Goal: Task Accomplishment & Management: Use online tool/utility

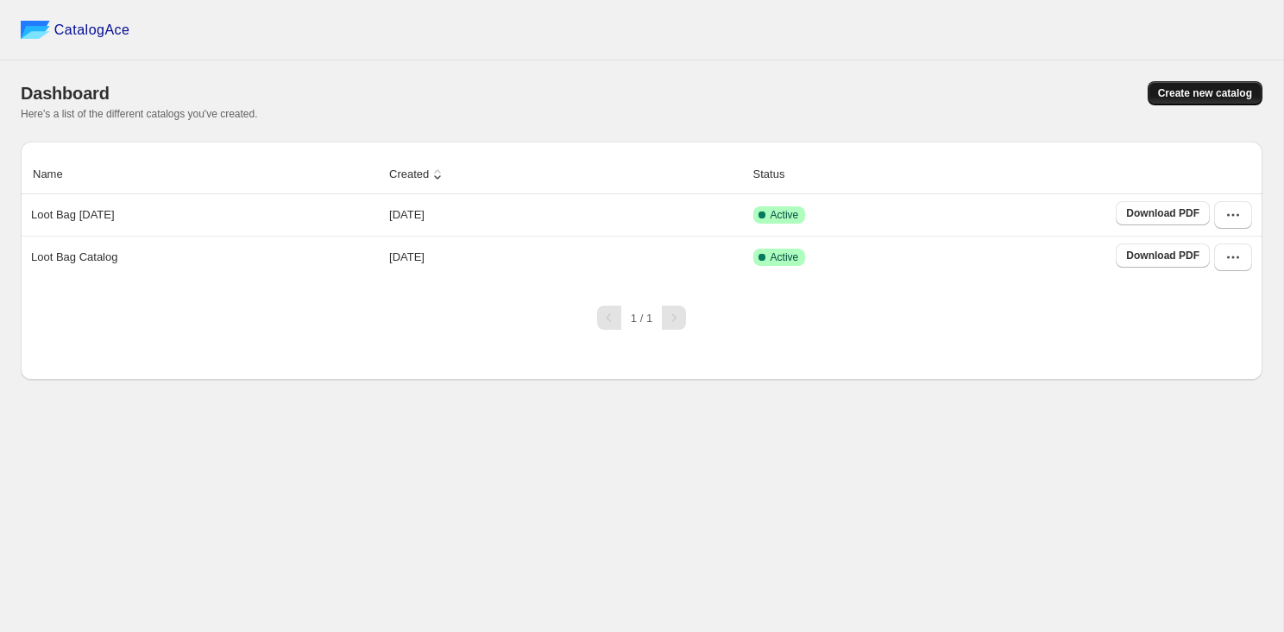
click at [1171, 88] on span "Create new catalog" at bounding box center [1205, 93] width 94 height 14
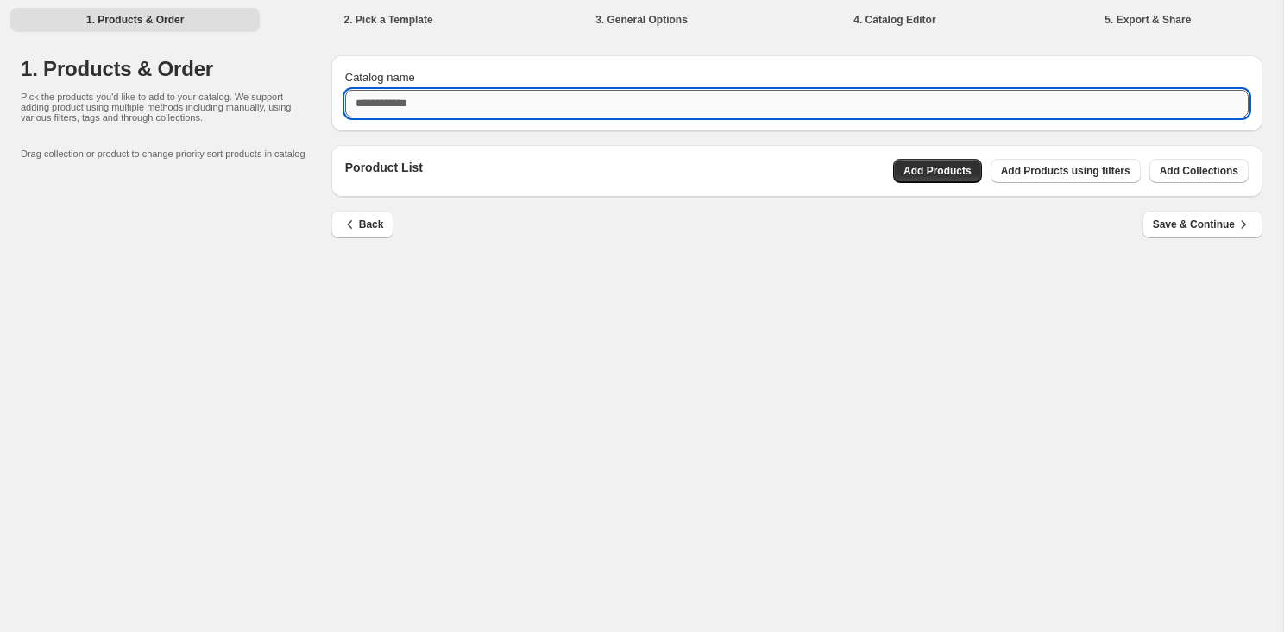
click at [520, 96] on input "Catalog name" at bounding box center [797, 104] width 904 height 28
type input "******"
click at [1184, 177] on span "Add Collections" at bounding box center [1199, 171] width 79 height 14
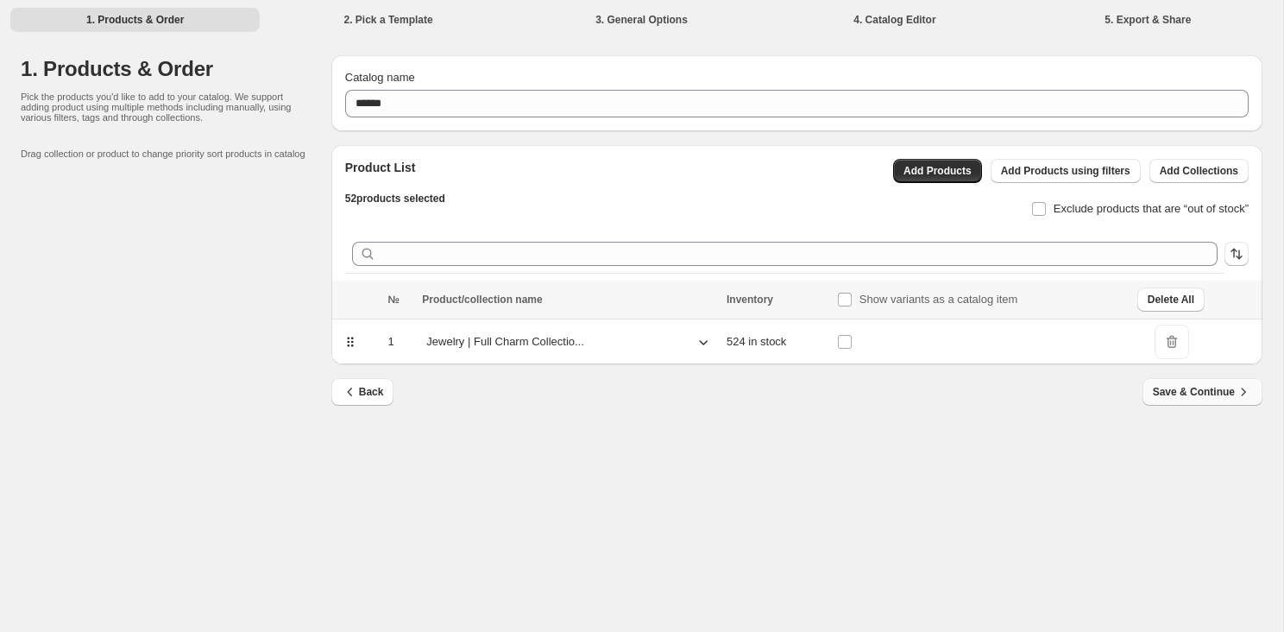
click at [1200, 397] on span "Save & Continue" at bounding box center [1202, 391] width 99 height 17
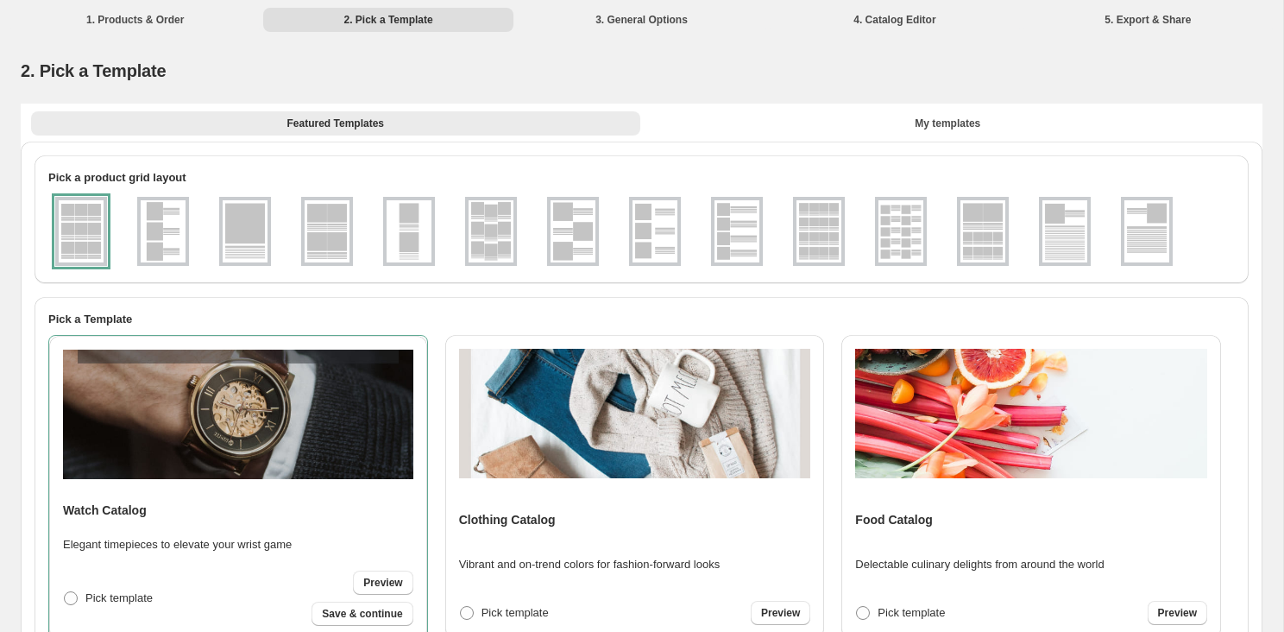
click at [815, 242] on img at bounding box center [819, 231] width 45 height 62
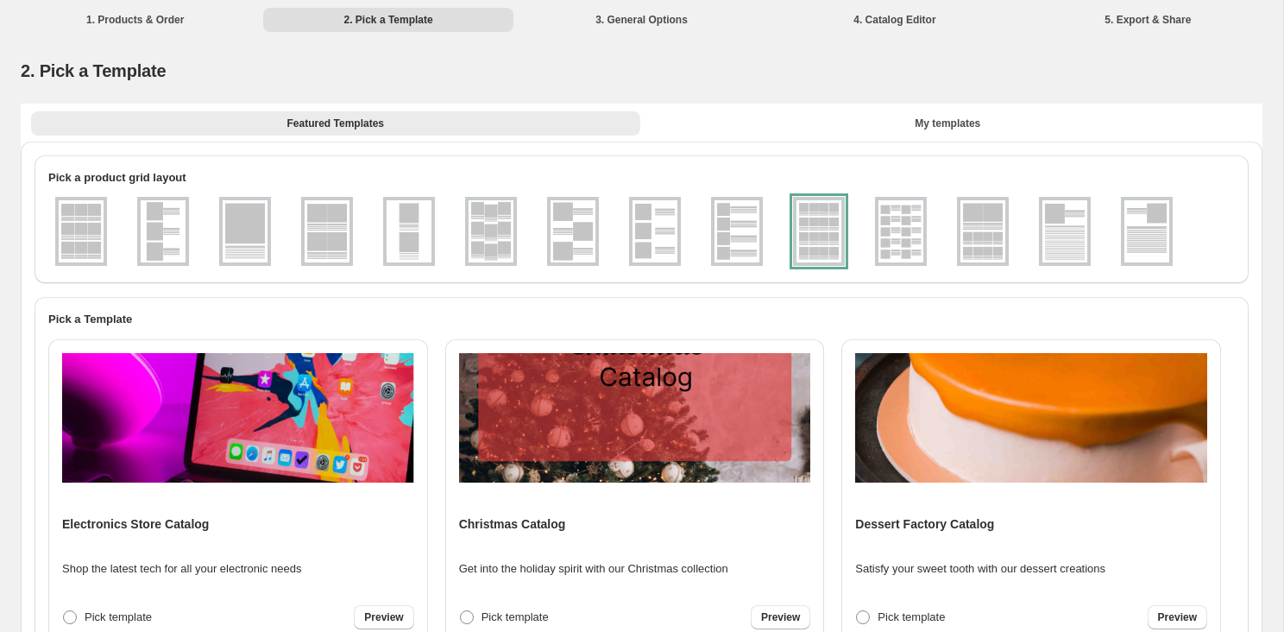
scroll to position [501, 0]
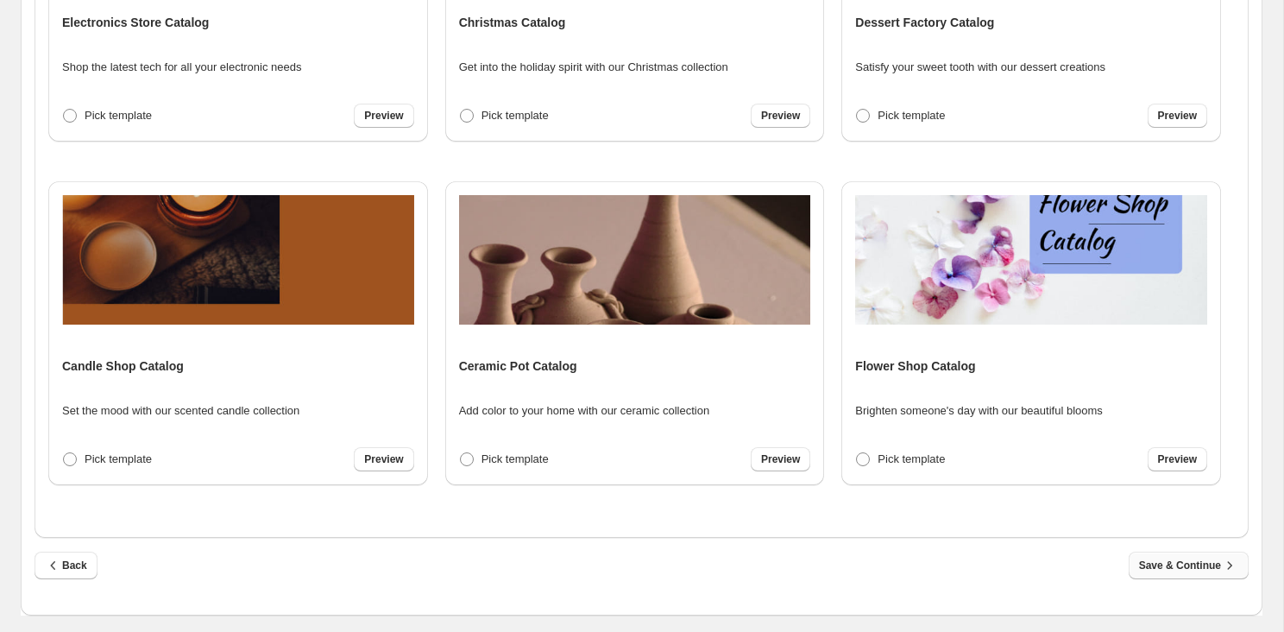
click at [1183, 576] on button "Save & Continue" at bounding box center [1189, 565] width 120 height 28
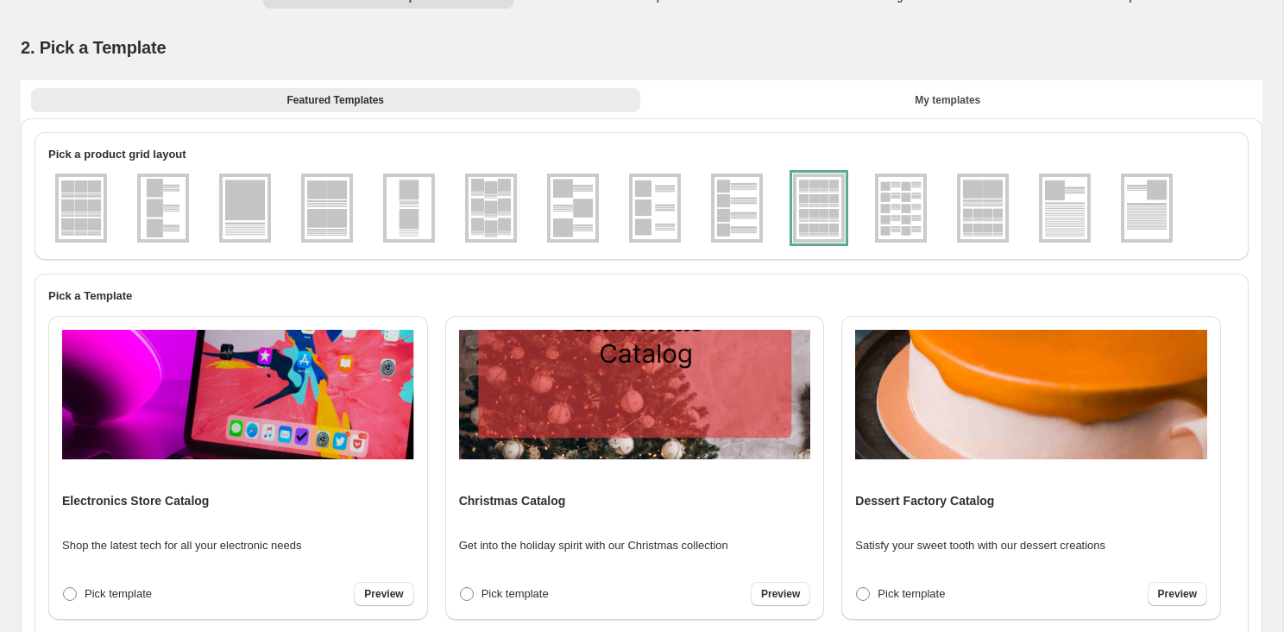
select select "**********"
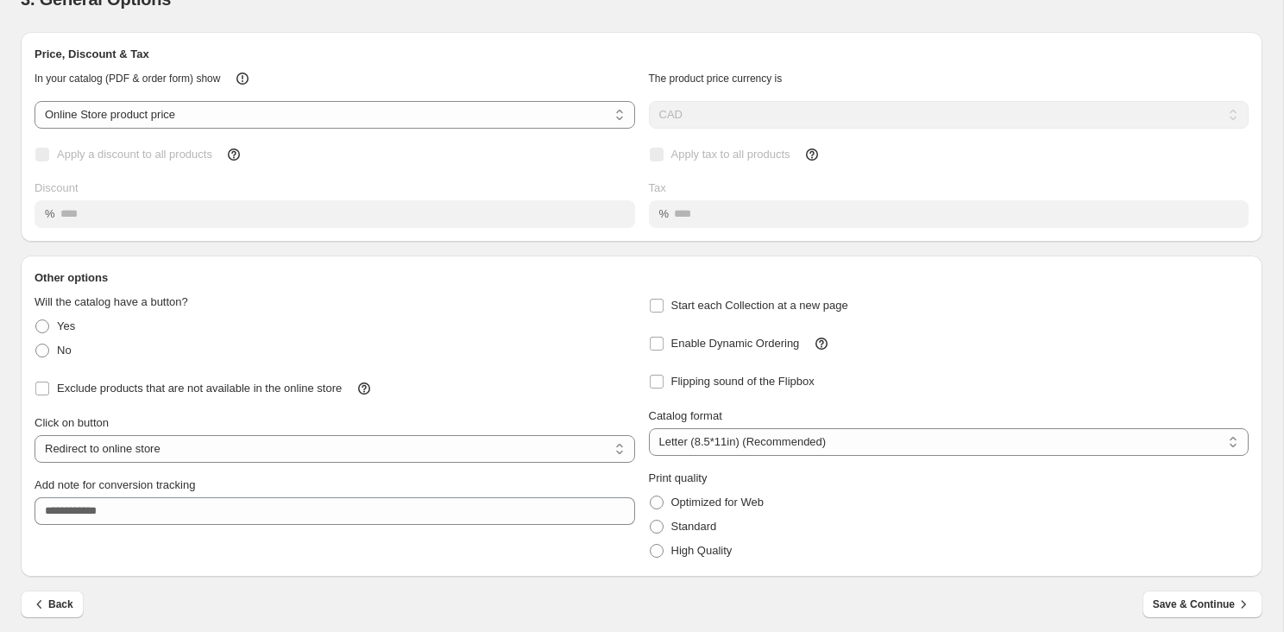
scroll to position [80, 0]
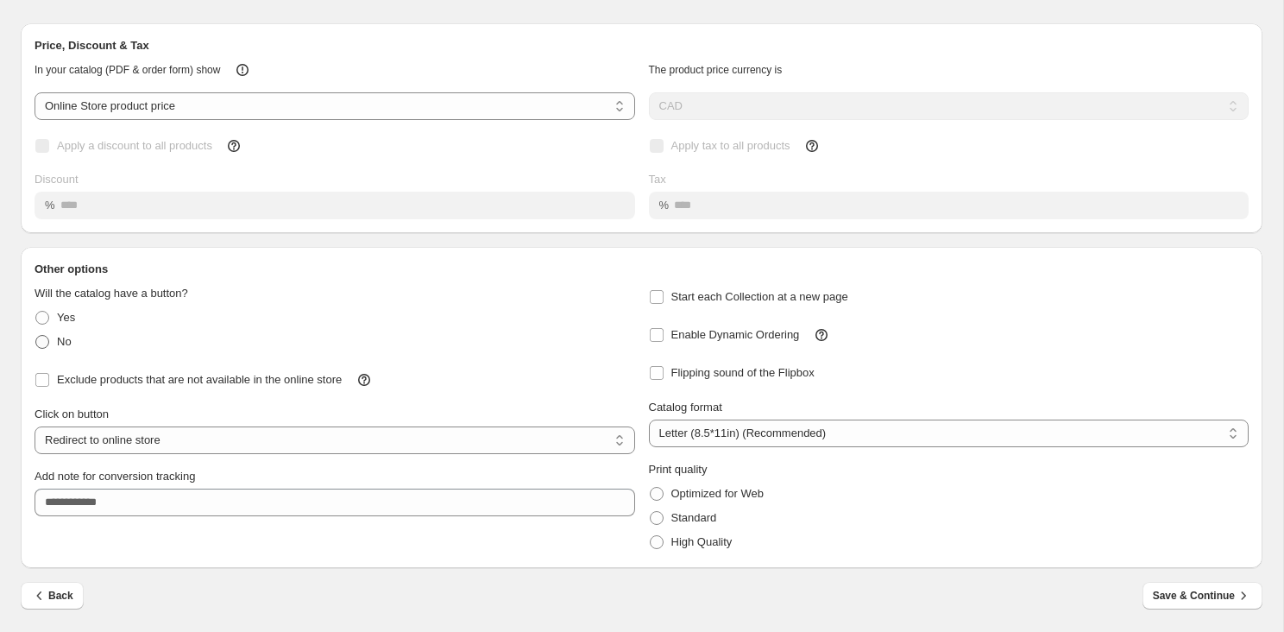
click at [66, 344] on span "No" at bounding box center [64, 341] width 15 height 13
select select "**********"
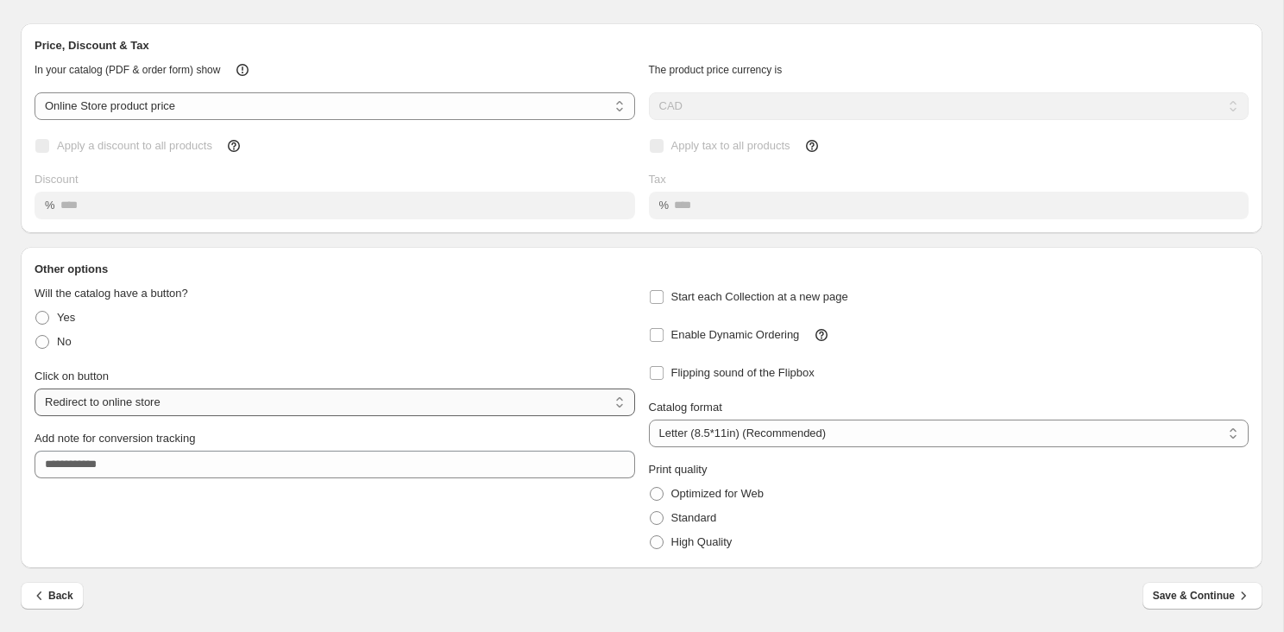
click at [145, 389] on select "**********" at bounding box center [335, 402] width 601 height 28
click at [1209, 595] on span "Save & Continue" at bounding box center [1202, 595] width 99 height 17
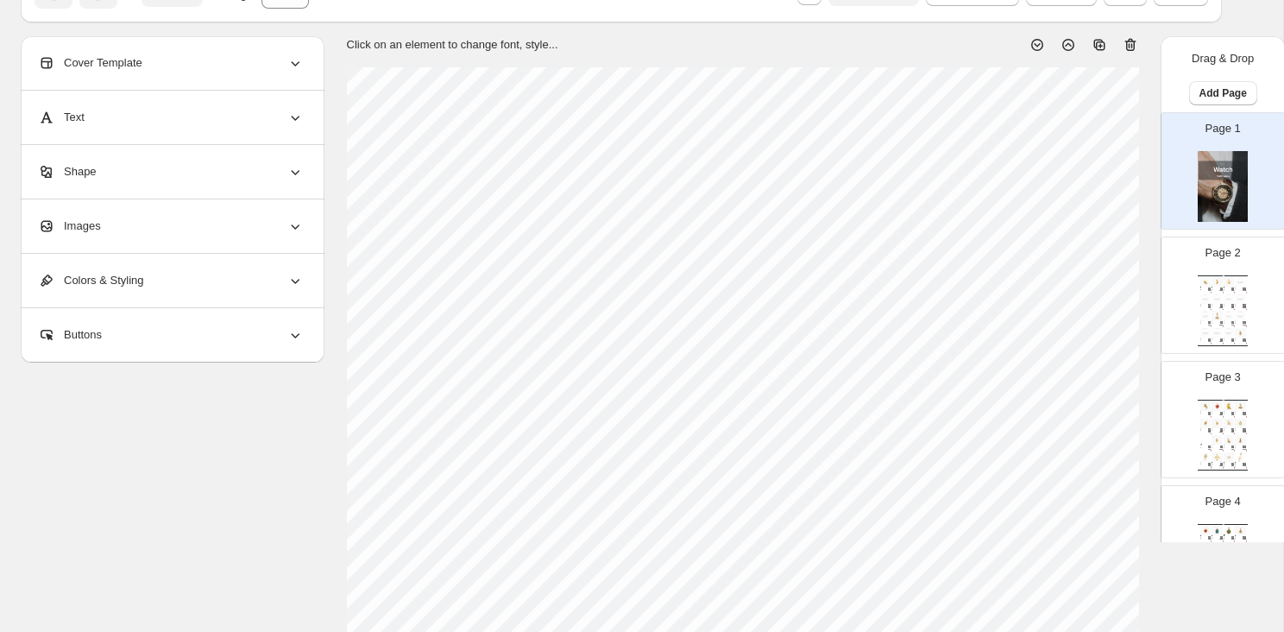
scroll to position [115, 0]
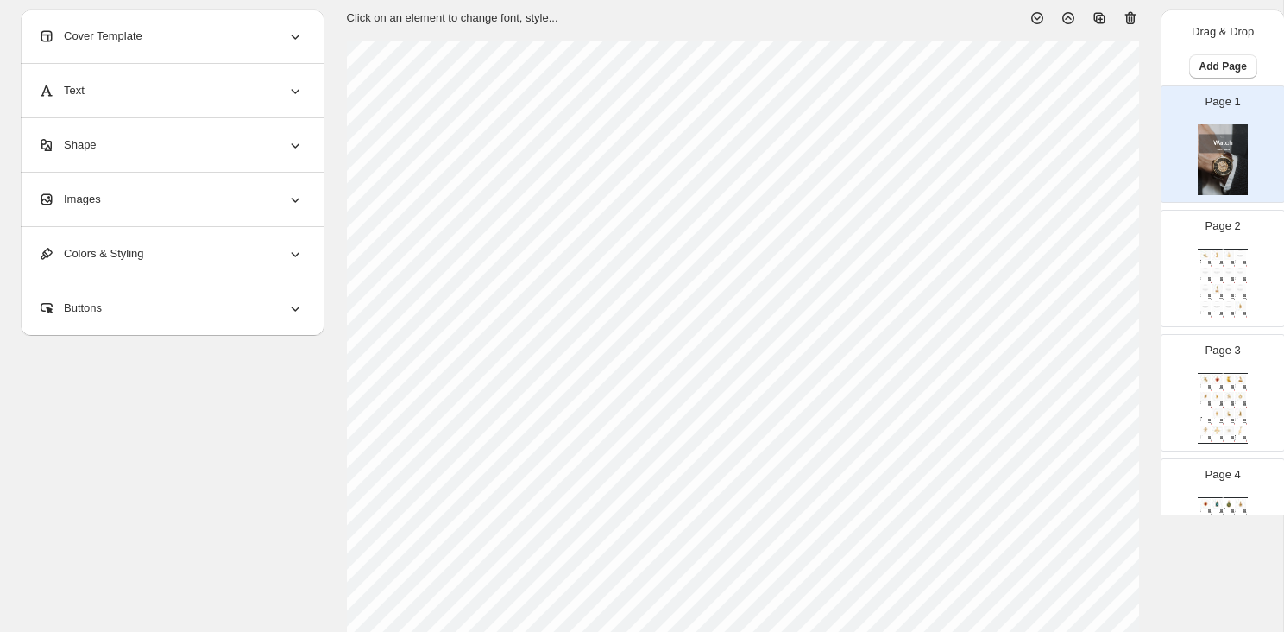
click at [1192, 246] on div "Page 2 Watch Catalog T-[PERSON_NAME] Dinosaur, 18k Gold Plated Ch... From our M…" at bounding box center [1216, 262] width 109 height 116
type input "*"
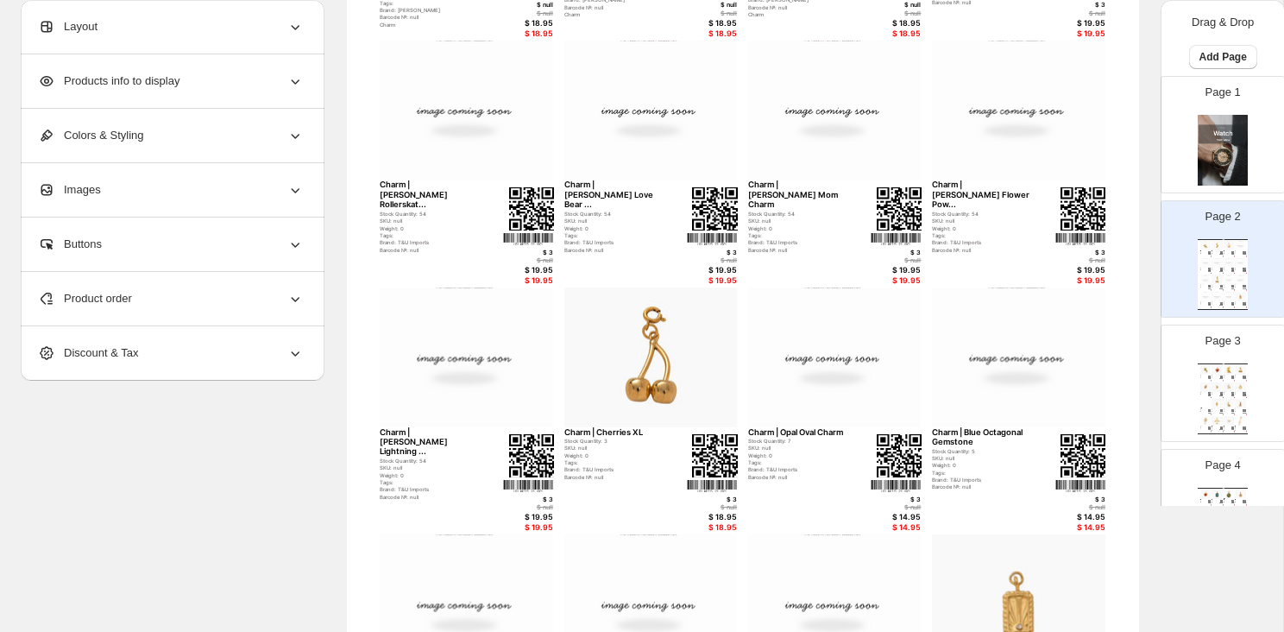
scroll to position [447, 0]
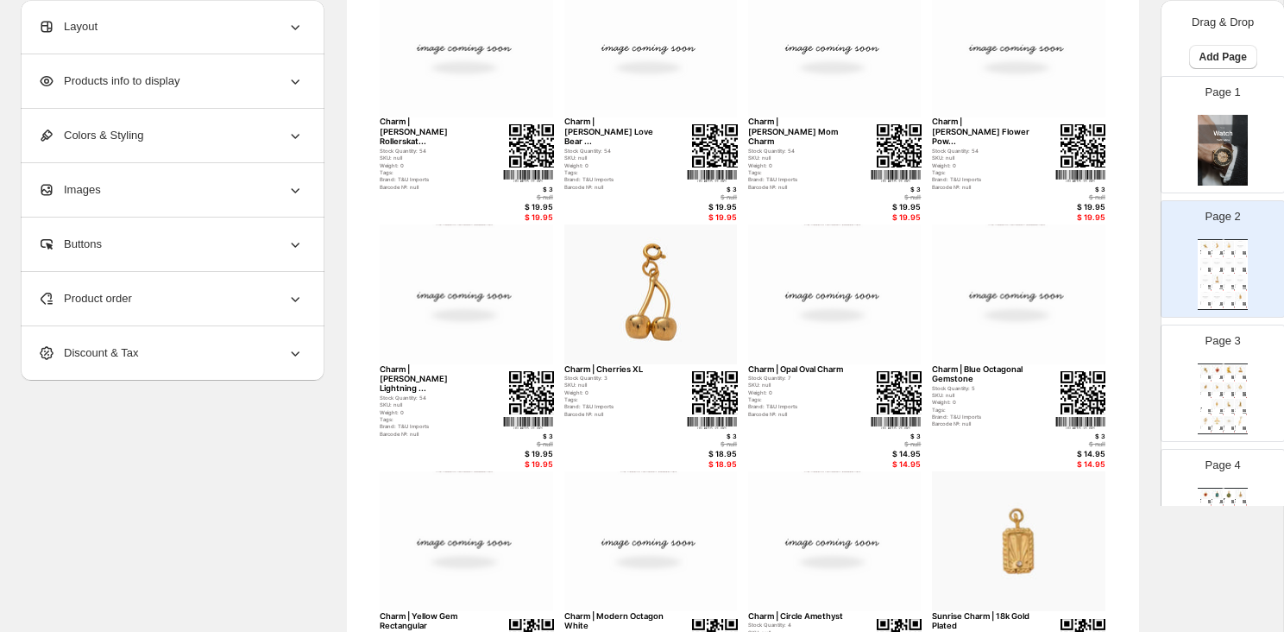
click at [147, 145] on div "Colors & Styling" at bounding box center [171, 136] width 266 height 54
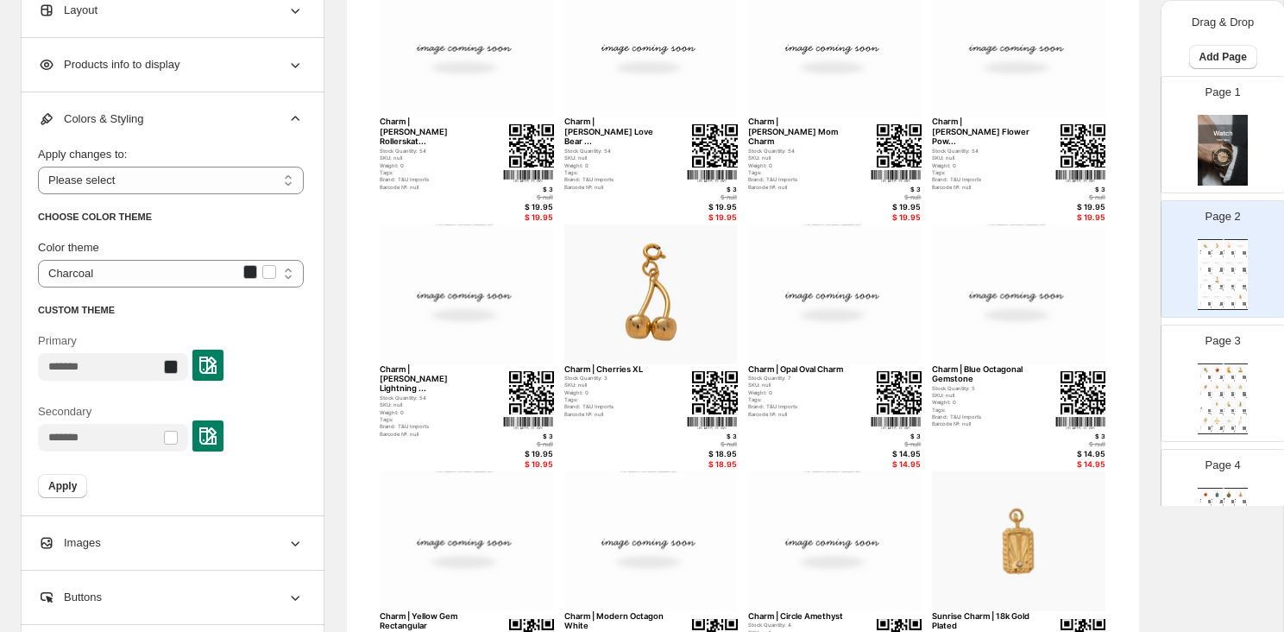
click at [149, 127] on div "Colors & Styling" at bounding box center [171, 119] width 266 height 54
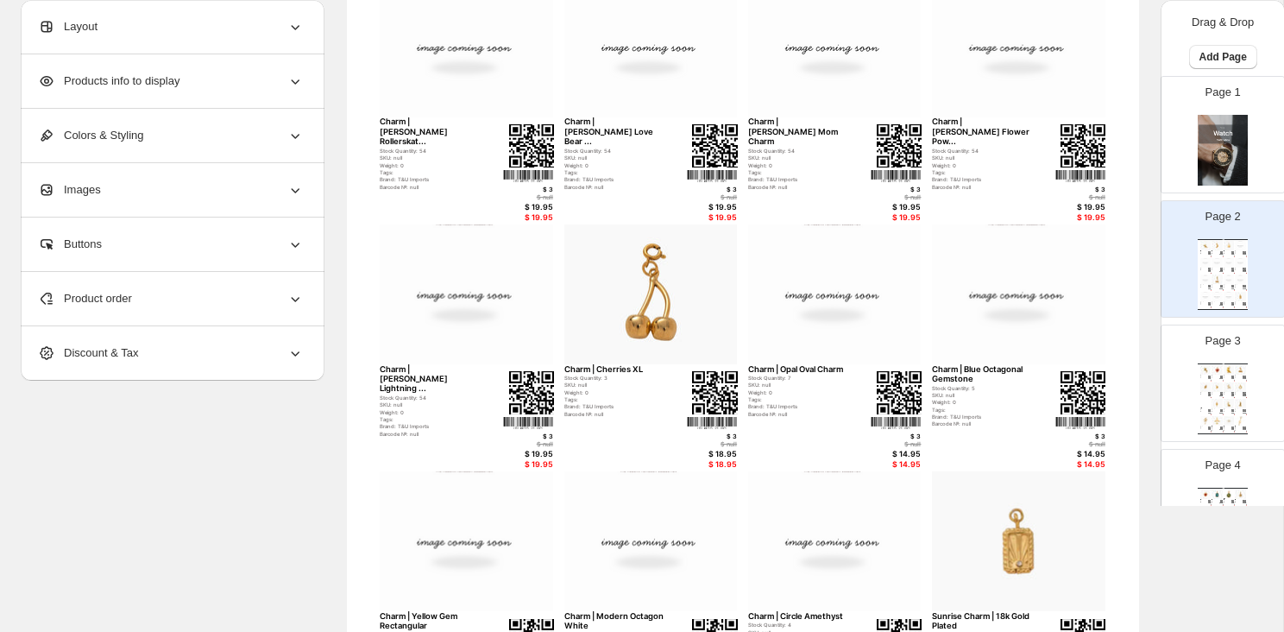
click at [172, 76] on span "Products info to display" at bounding box center [109, 80] width 142 height 17
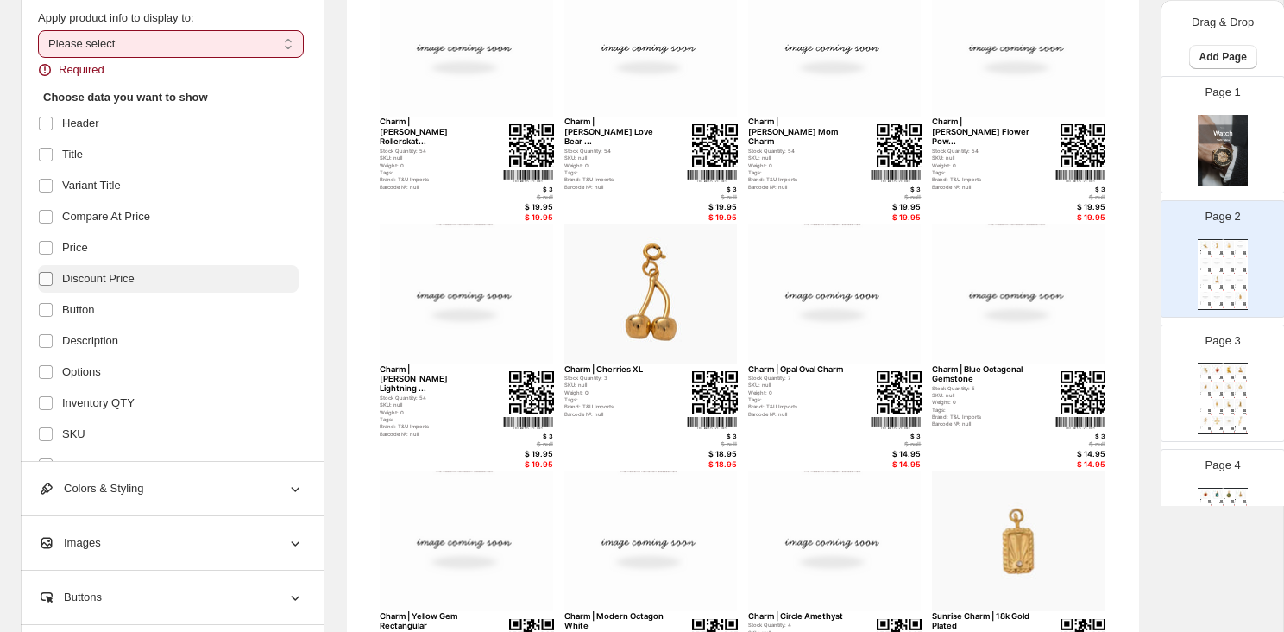
click at [41, 289] on label at bounding box center [49, 279] width 22 height 22
click at [123, 29] on div "**********" at bounding box center [171, 43] width 266 height 69
click at [123, 35] on select "**********" at bounding box center [171, 44] width 266 height 28
select select "*********"
click at [38, 30] on select "**********" at bounding box center [171, 44] width 266 height 28
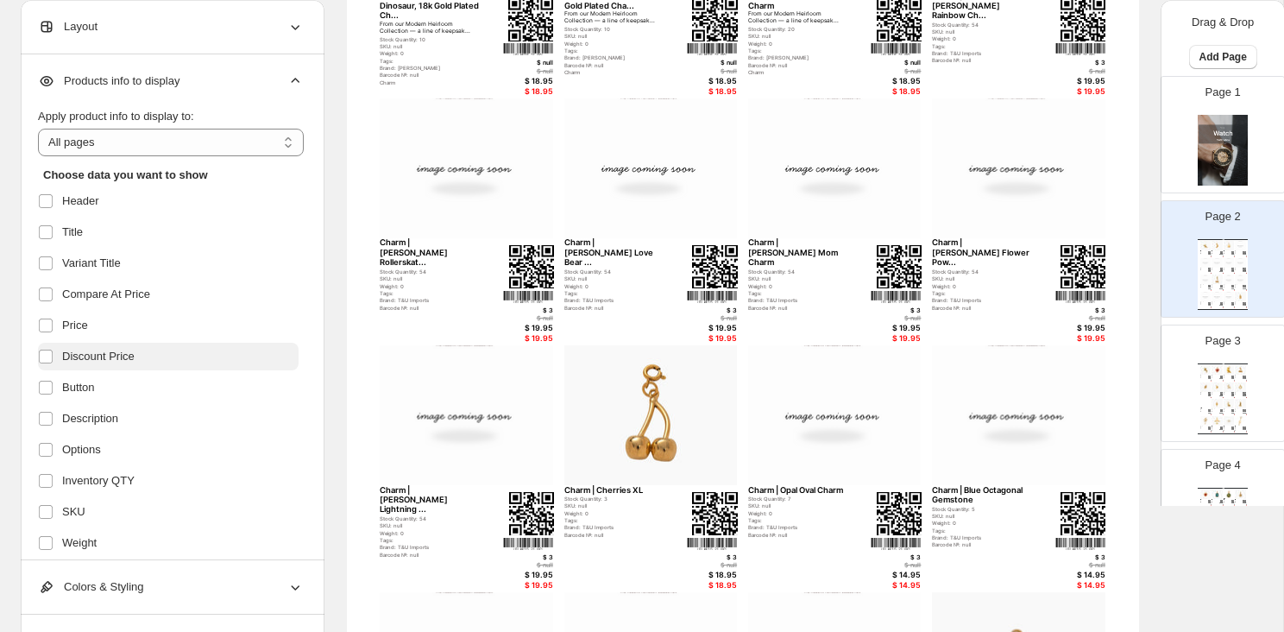
scroll to position [0, 0]
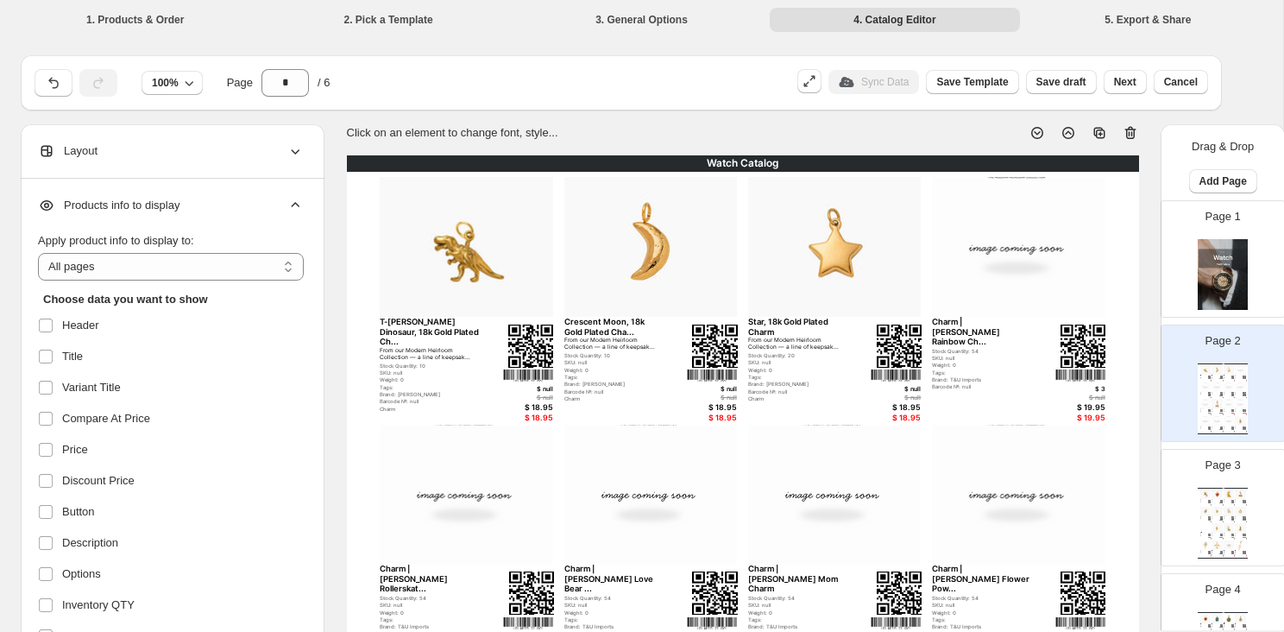
click at [129, 198] on span "Products info to display" at bounding box center [109, 205] width 142 height 17
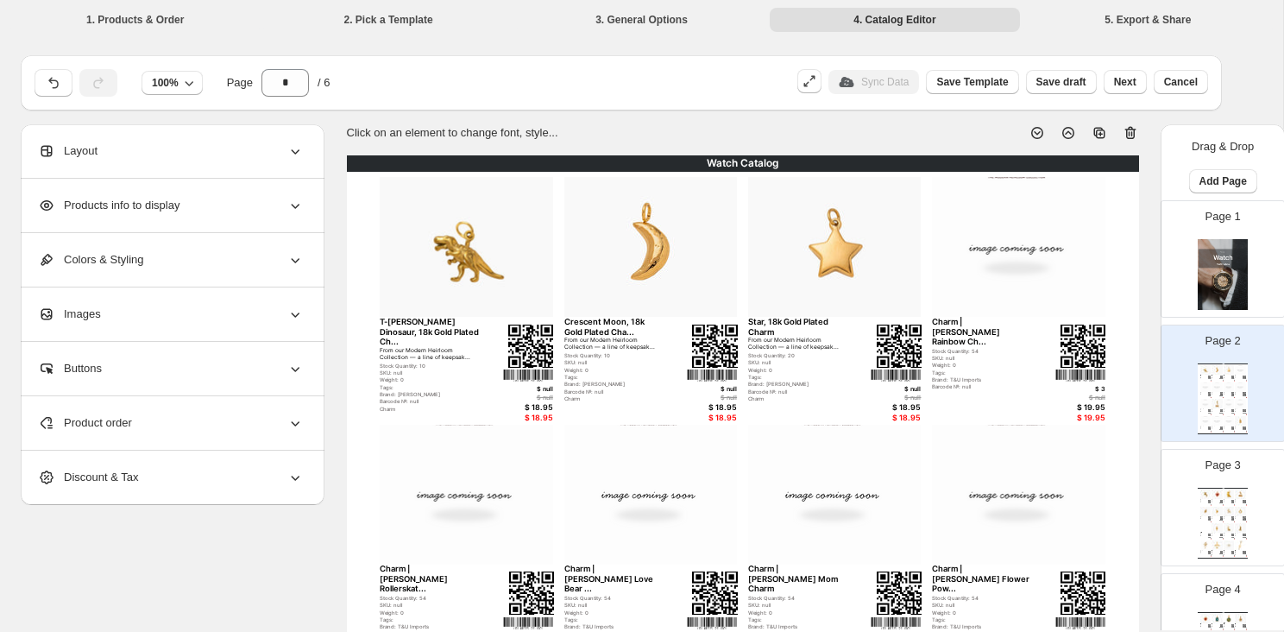
click at [129, 198] on span "Products info to display" at bounding box center [109, 205] width 142 height 17
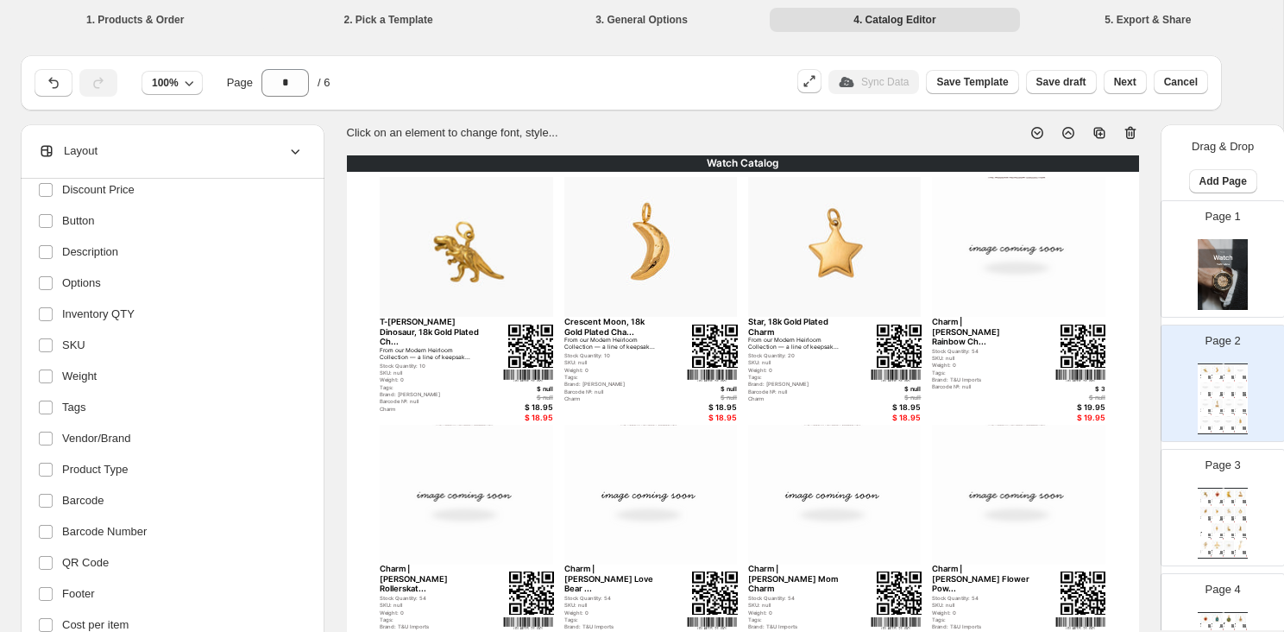
scroll to position [293, 0]
click at [58, 404] on label at bounding box center [49, 405] width 22 height 22
click at [68, 408] on span "Tags" at bounding box center [73, 405] width 23 height 17
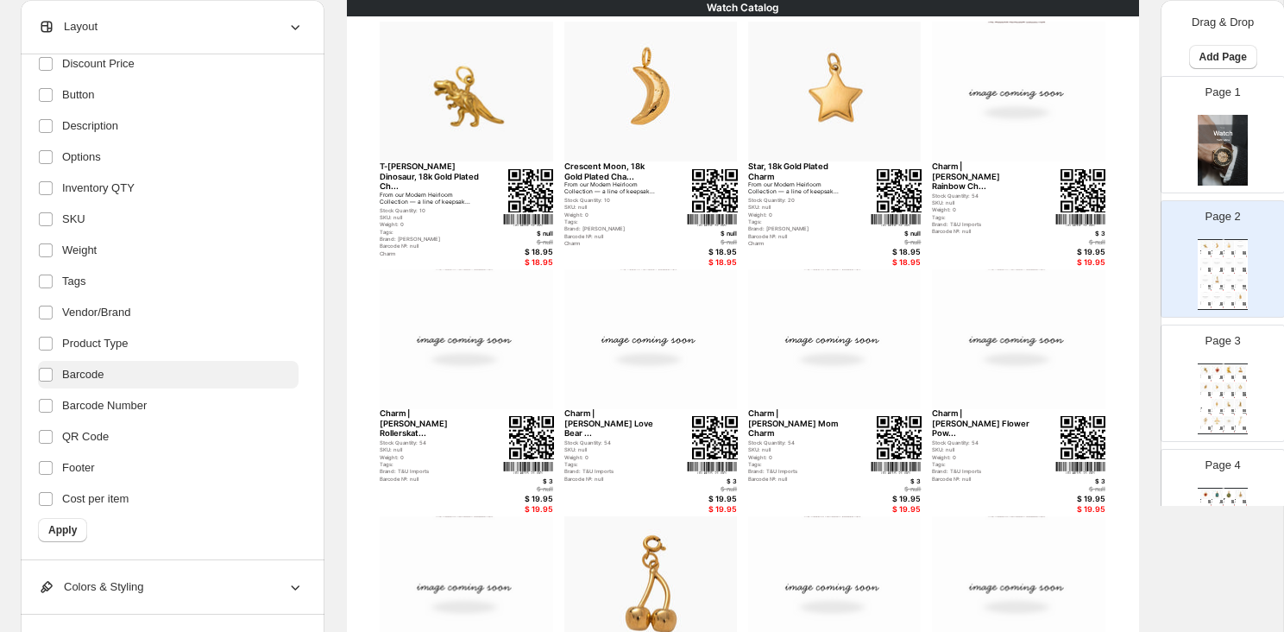
scroll to position [187, 0]
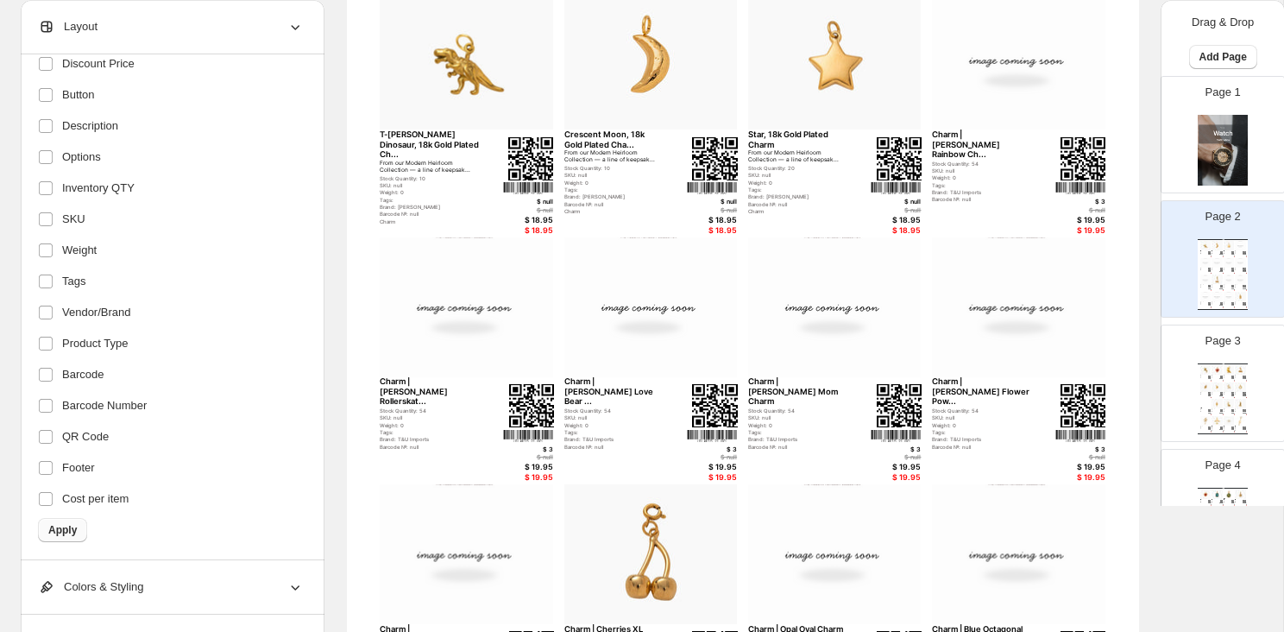
click at [60, 528] on span "Apply" at bounding box center [62, 530] width 28 height 14
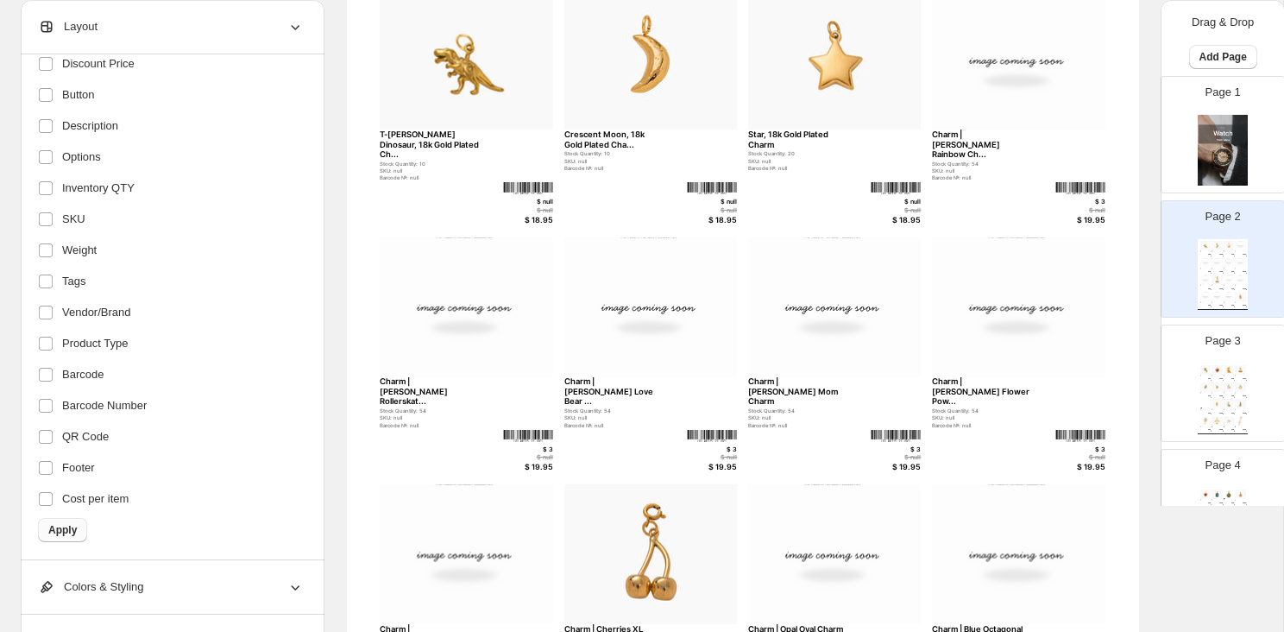
click at [63, 535] on span "Apply" at bounding box center [62, 530] width 28 height 14
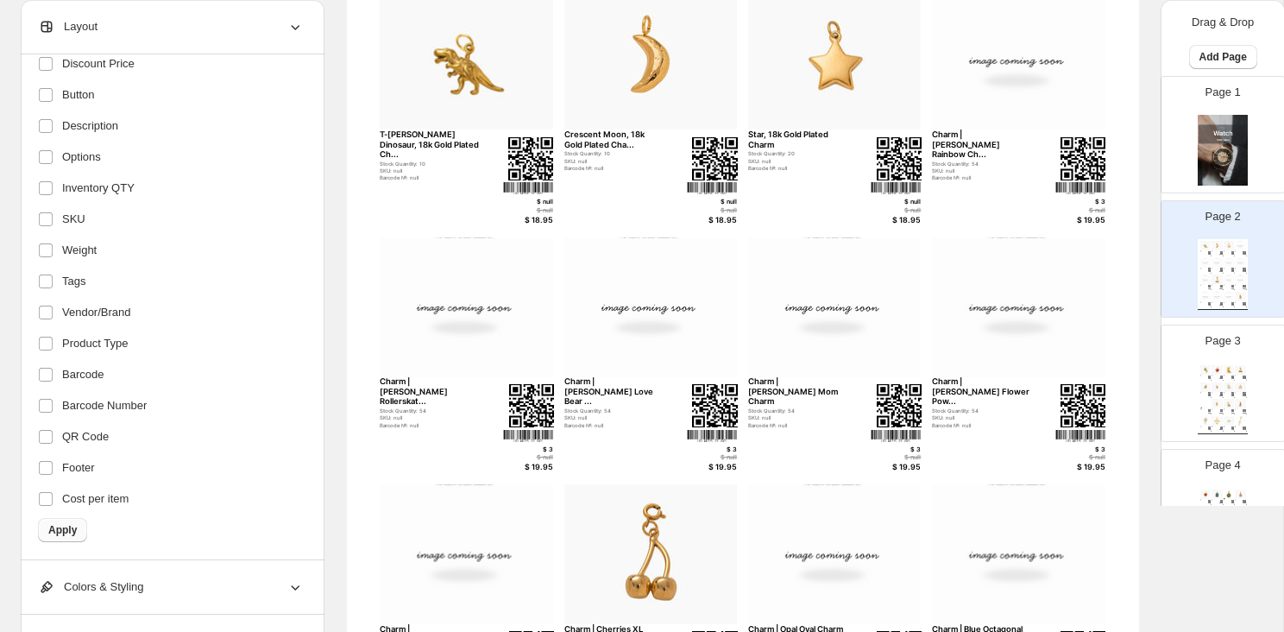
click at [65, 529] on span "Apply" at bounding box center [62, 530] width 28 height 14
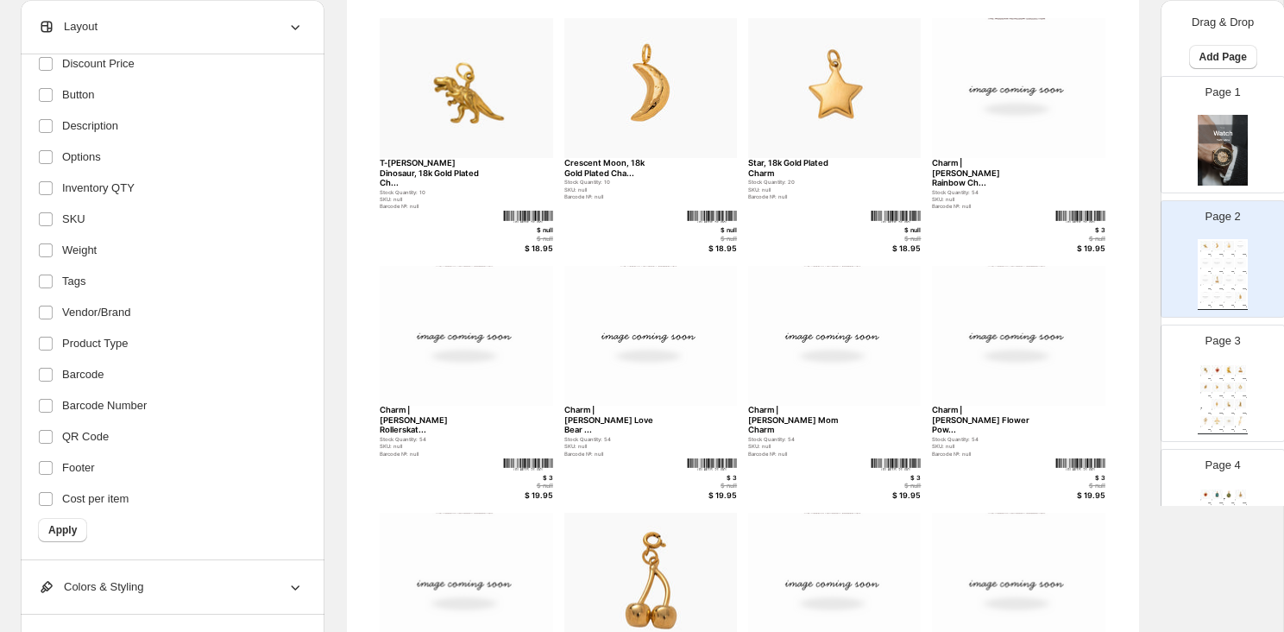
scroll to position [191, 0]
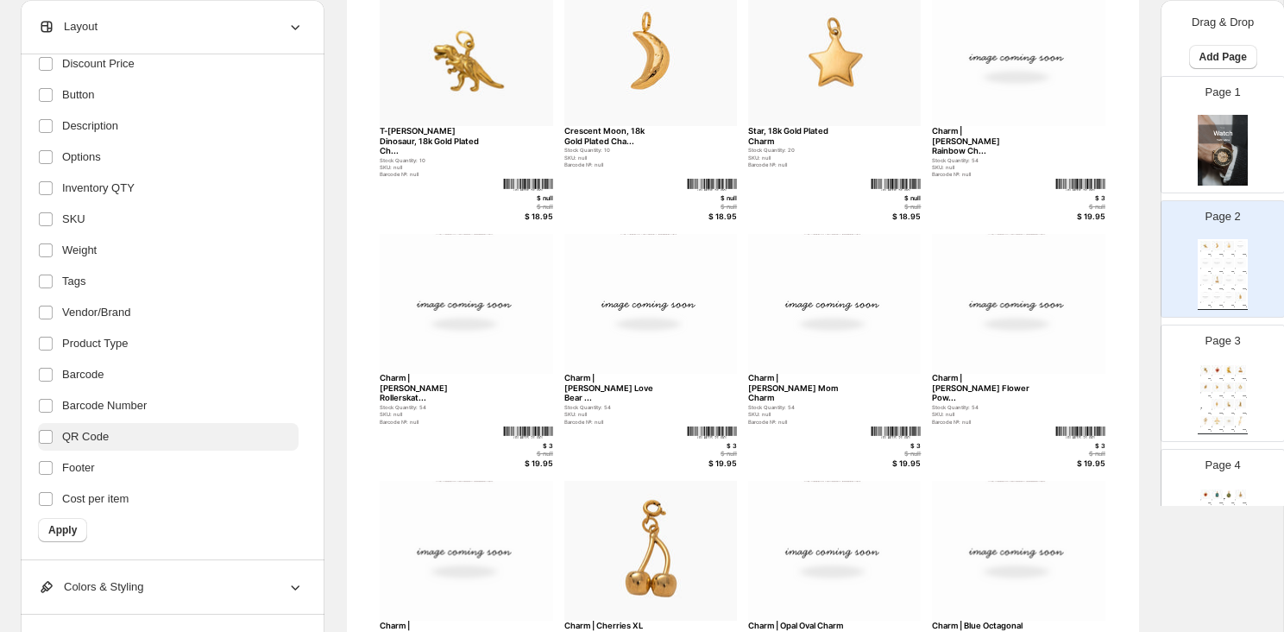
click at [88, 435] on span "QR Code" at bounding box center [85, 436] width 47 height 17
click at [70, 527] on span "Apply" at bounding box center [62, 530] width 28 height 14
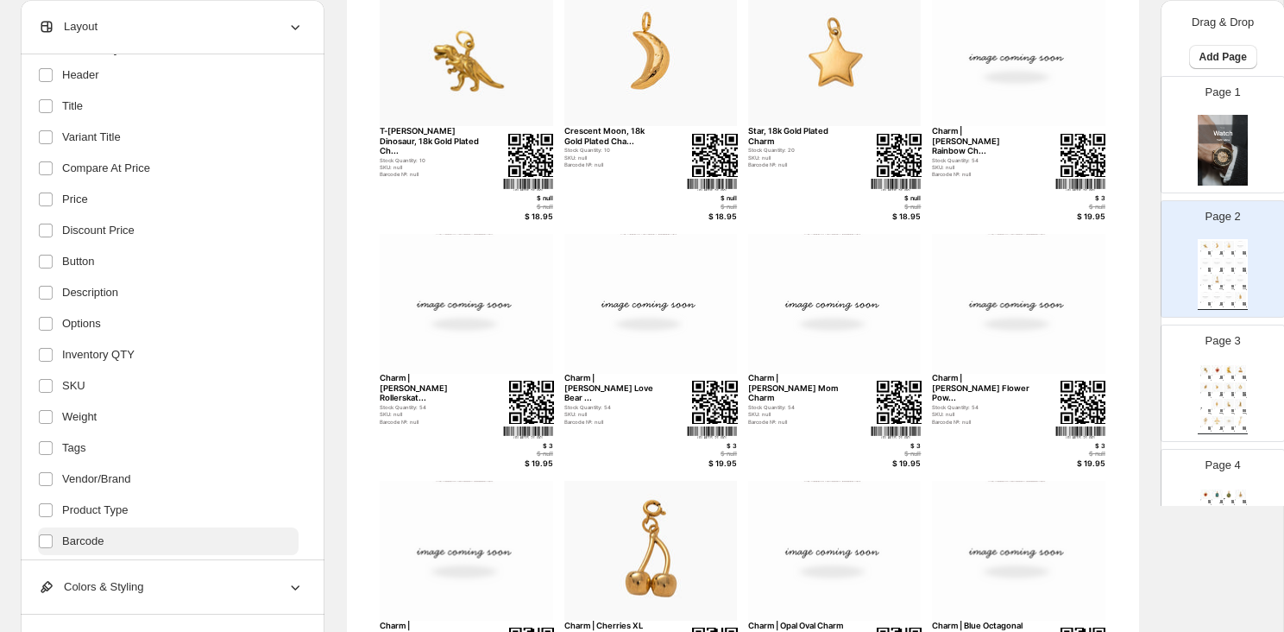
scroll to position [123, 0]
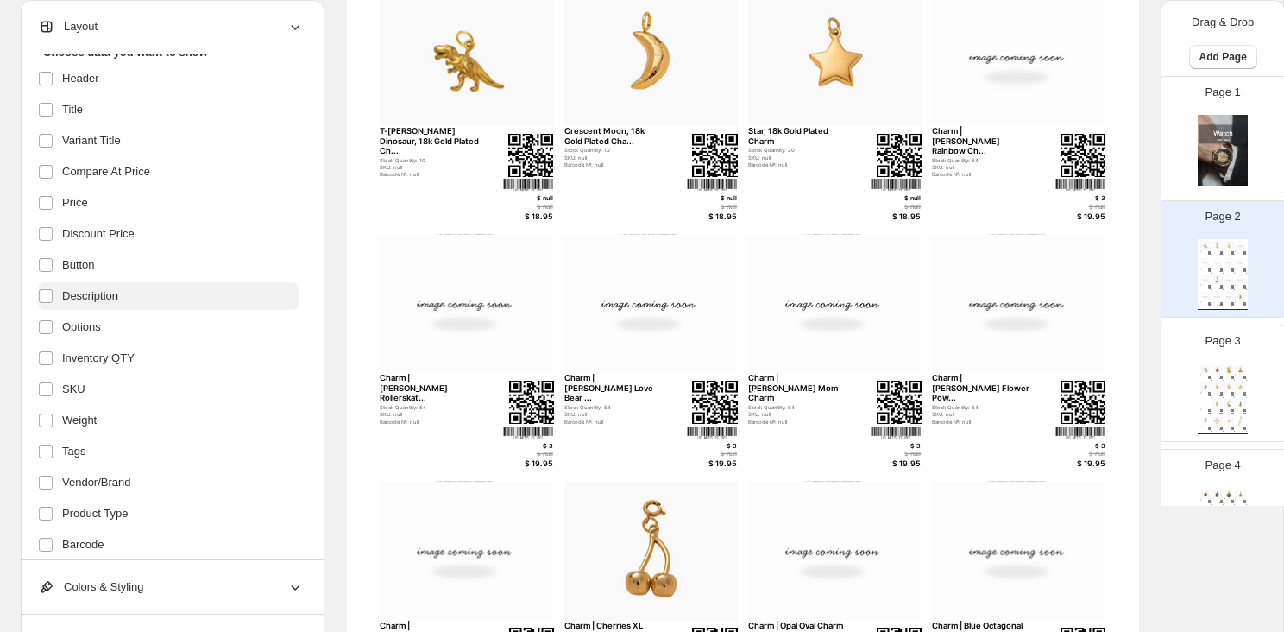
click at [118, 297] on span "Description" at bounding box center [90, 295] width 56 height 17
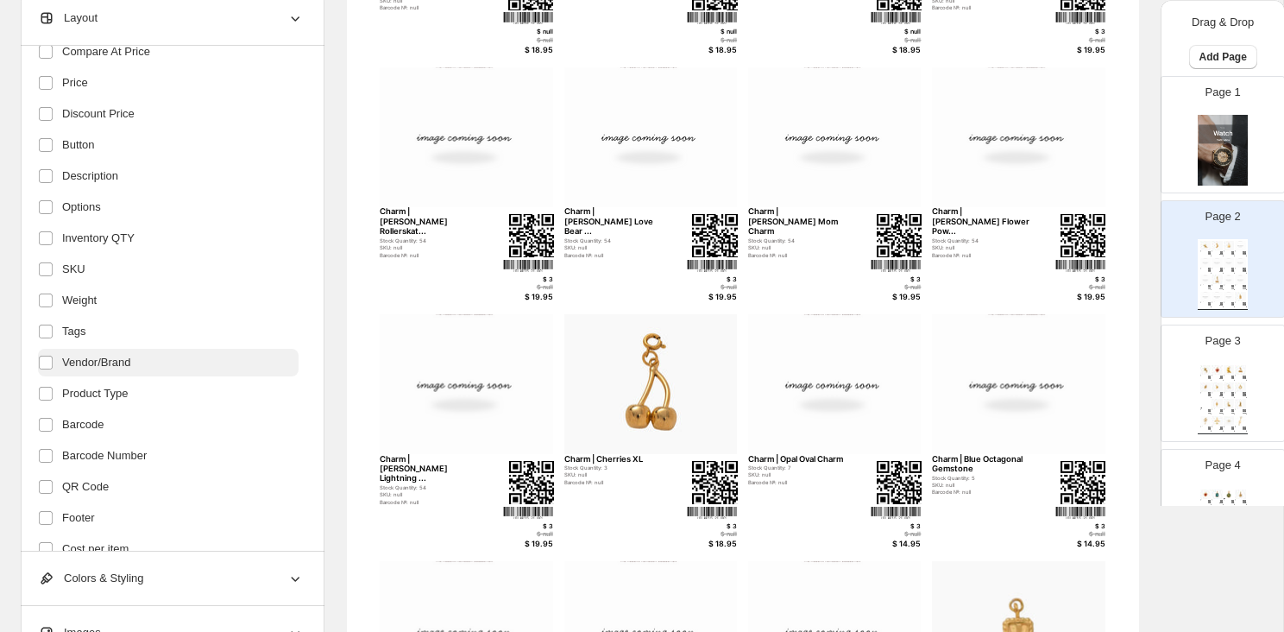
scroll to position [293, 0]
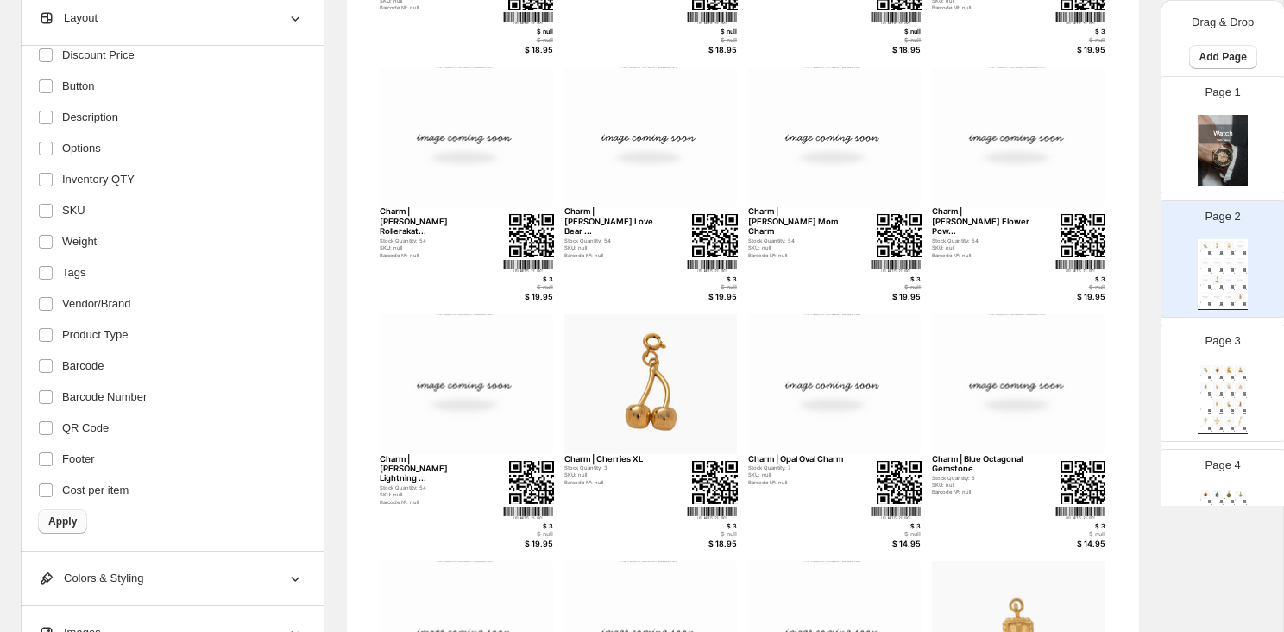
click at [66, 524] on span "Apply" at bounding box center [62, 521] width 28 height 14
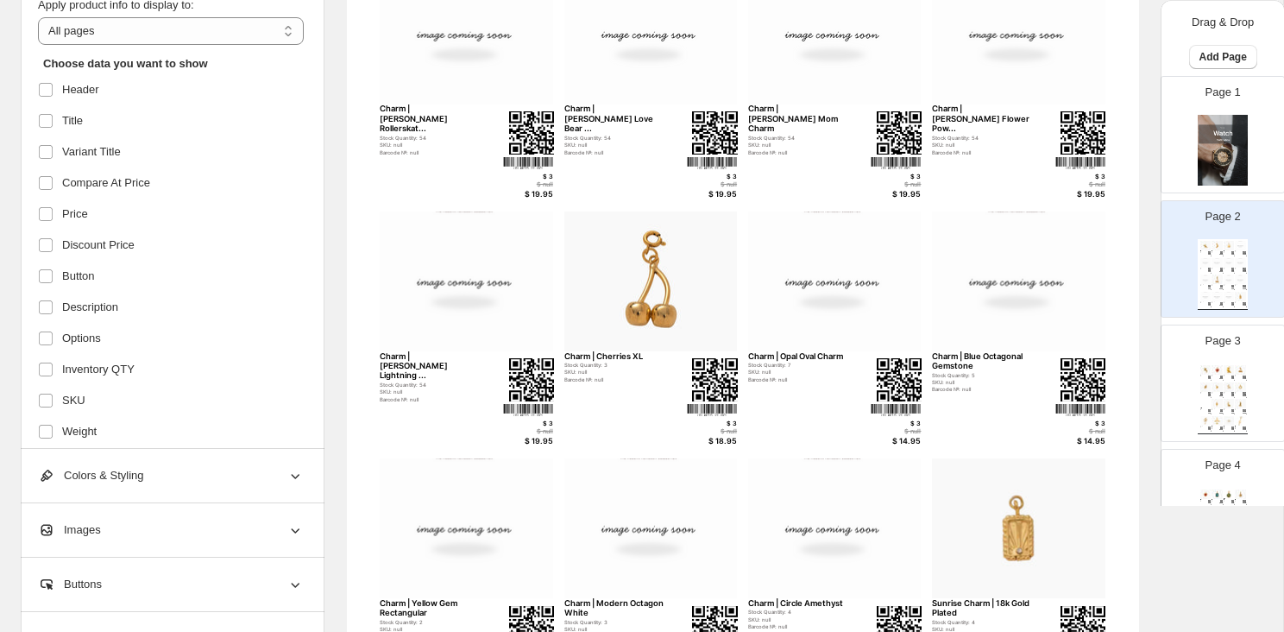
scroll to position [619, 0]
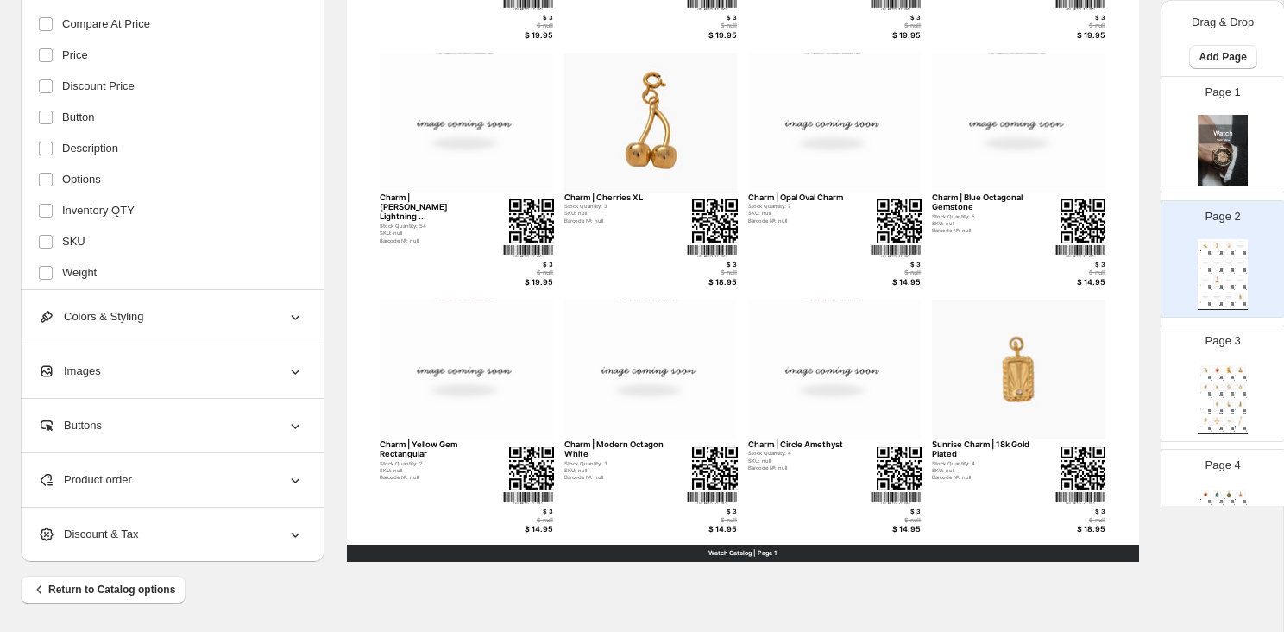
click at [1204, 349] on div "Page 3 Unicorn, 18k Gold Plated Stock Quantity: 13 SKU: null Barcode №: null $ …" at bounding box center [1216, 376] width 109 height 116
type input "*"
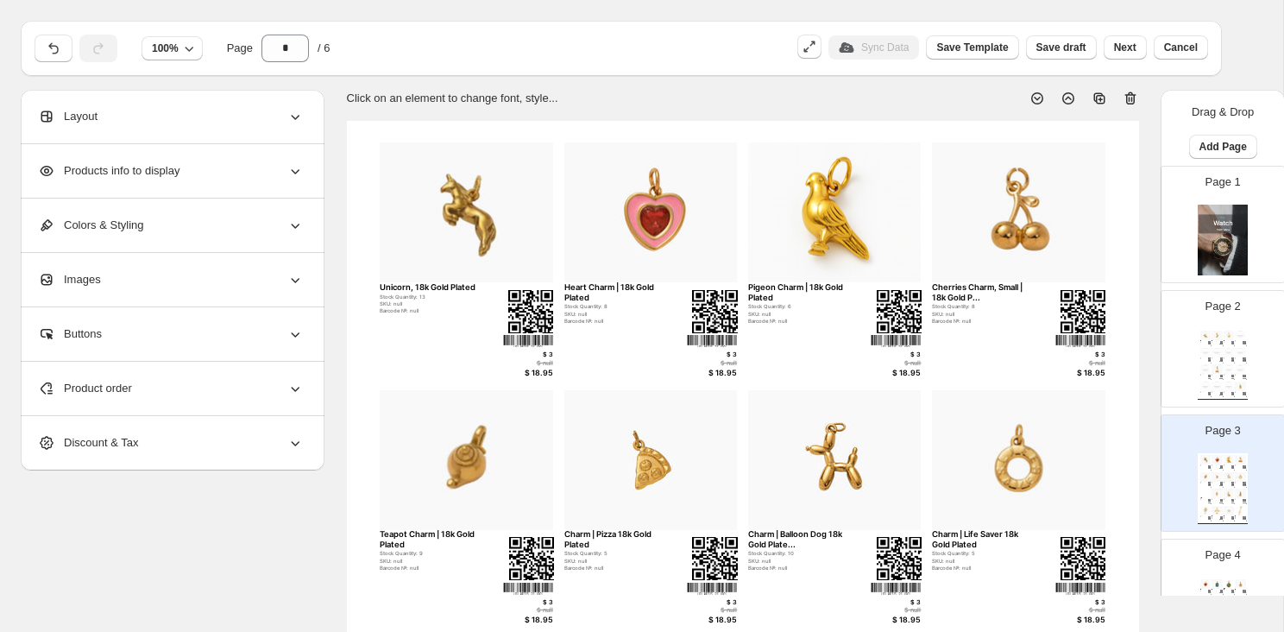
scroll to position [0, 0]
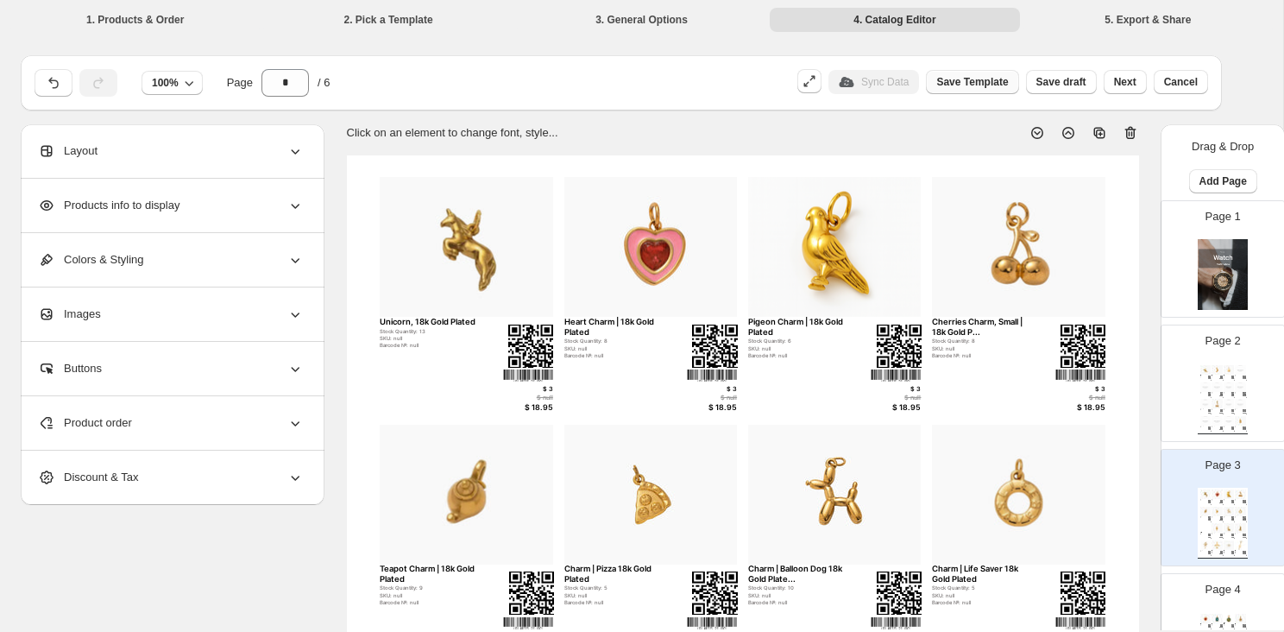
click at [978, 72] on button "Save Template" at bounding box center [972, 82] width 92 height 24
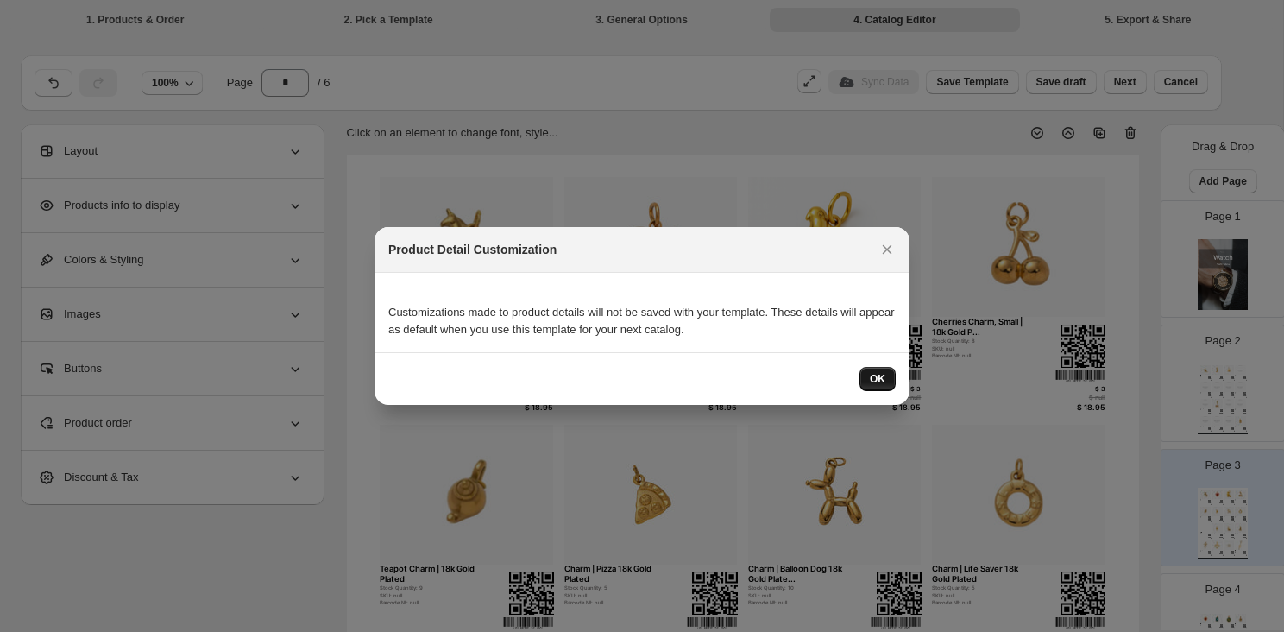
click at [883, 382] on span "OK" at bounding box center [878, 379] width 16 height 14
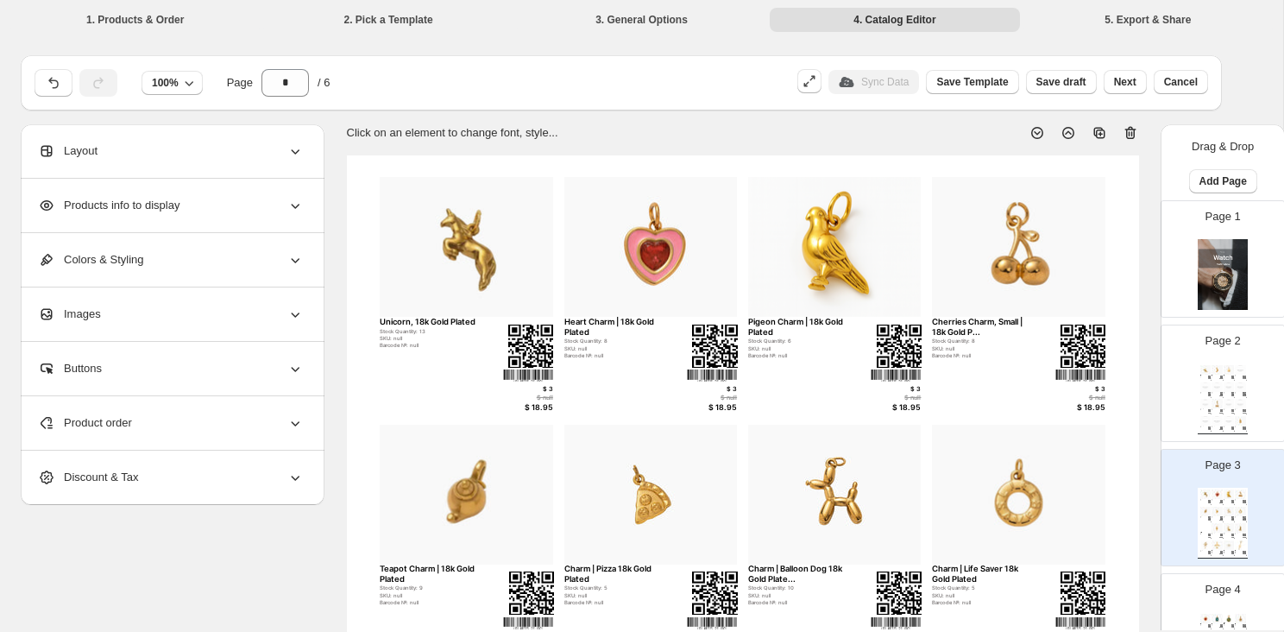
click at [1147, 10] on li "5. Export & Share" at bounding box center [1148, 19] width 249 height 24
drag, startPoint x: 1072, startPoint y: 81, endPoint x: 1125, endPoint y: 86, distance: 53.8
click at [1125, 87] on div "Sync Data Save Template Save draft Next Cancel" at bounding box center [1000, 78] width 418 height 33
click at [1125, 86] on span "Next" at bounding box center [1125, 82] width 22 height 14
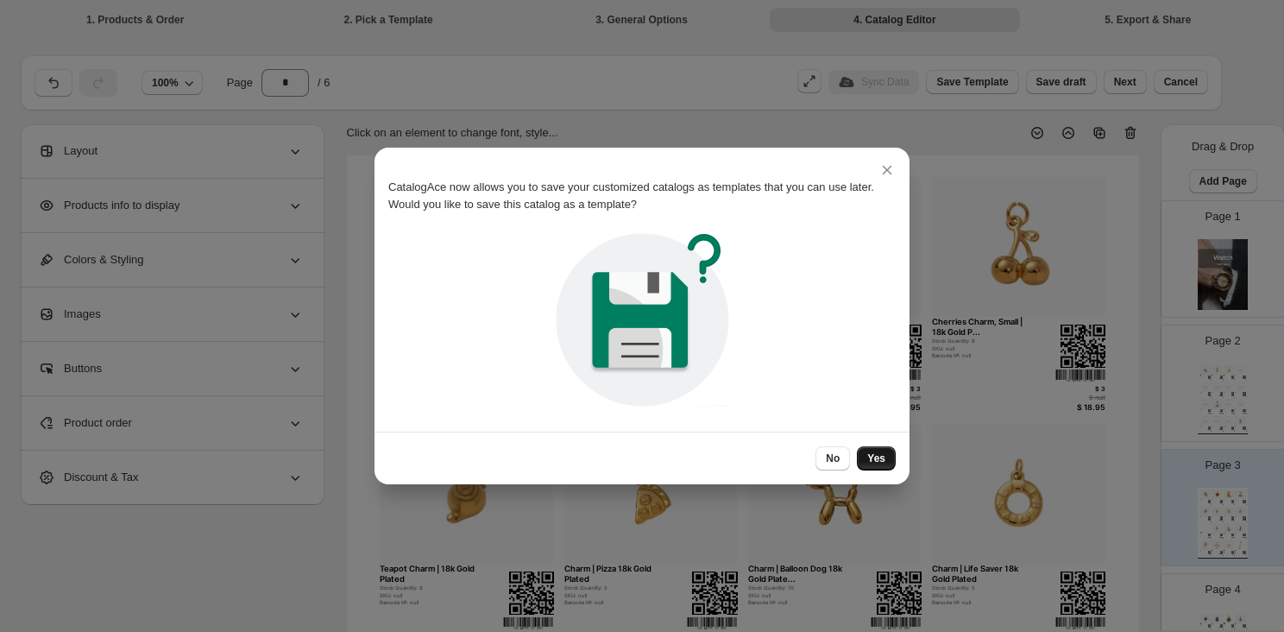
click at [876, 446] on button "Yes" at bounding box center [876, 458] width 39 height 24
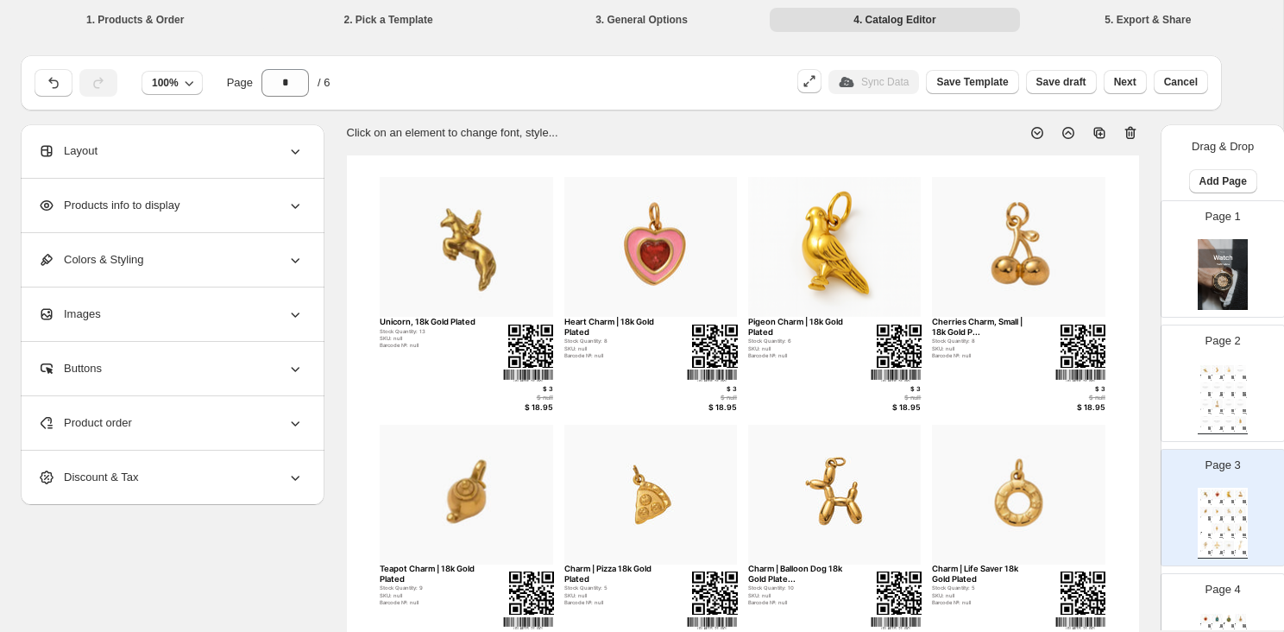
scroll to position [20, 0]
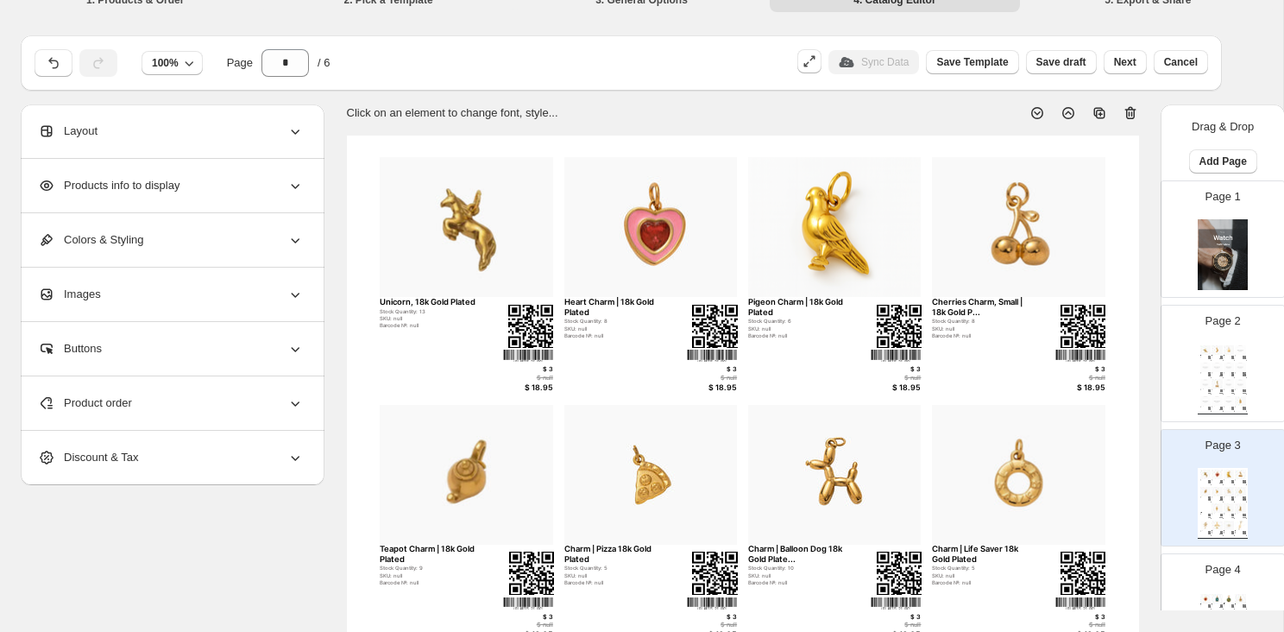
click at [1135, 75] on div "Sync Data Save Template Save draft Next Cancel" at bounding box center [1002, 63] width 411 height 28
click at [1132, 61] on span "Next" at bounding box center [1125, 62] width 22 height 14
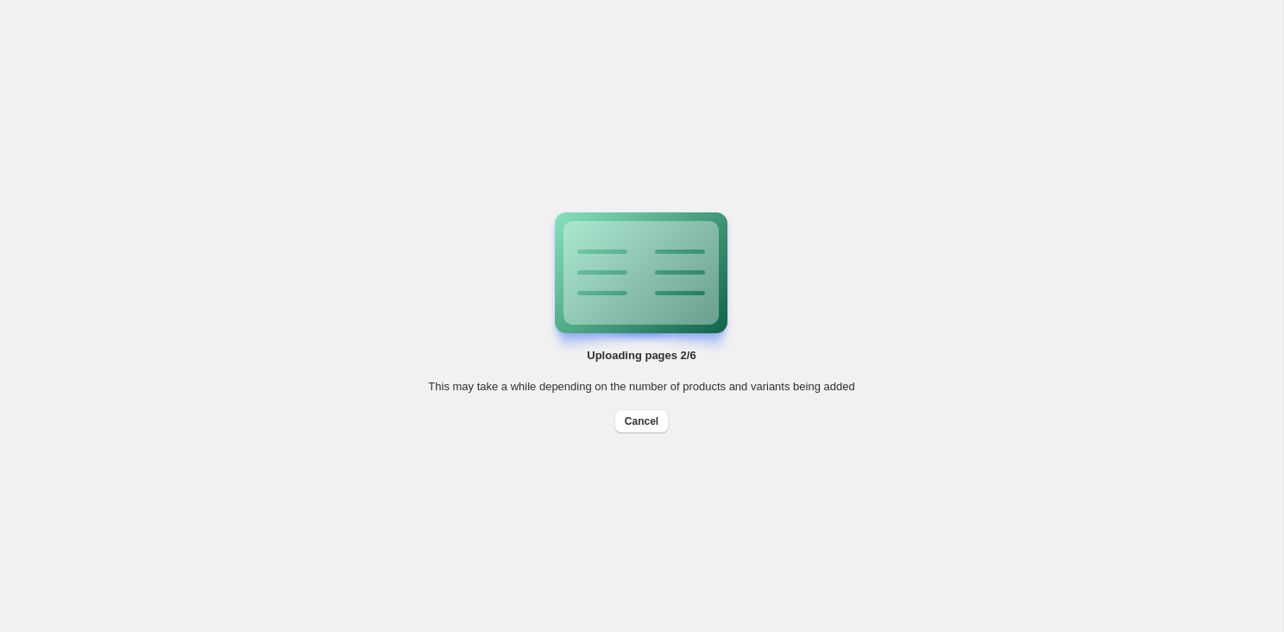
scroll to position [0, 0]
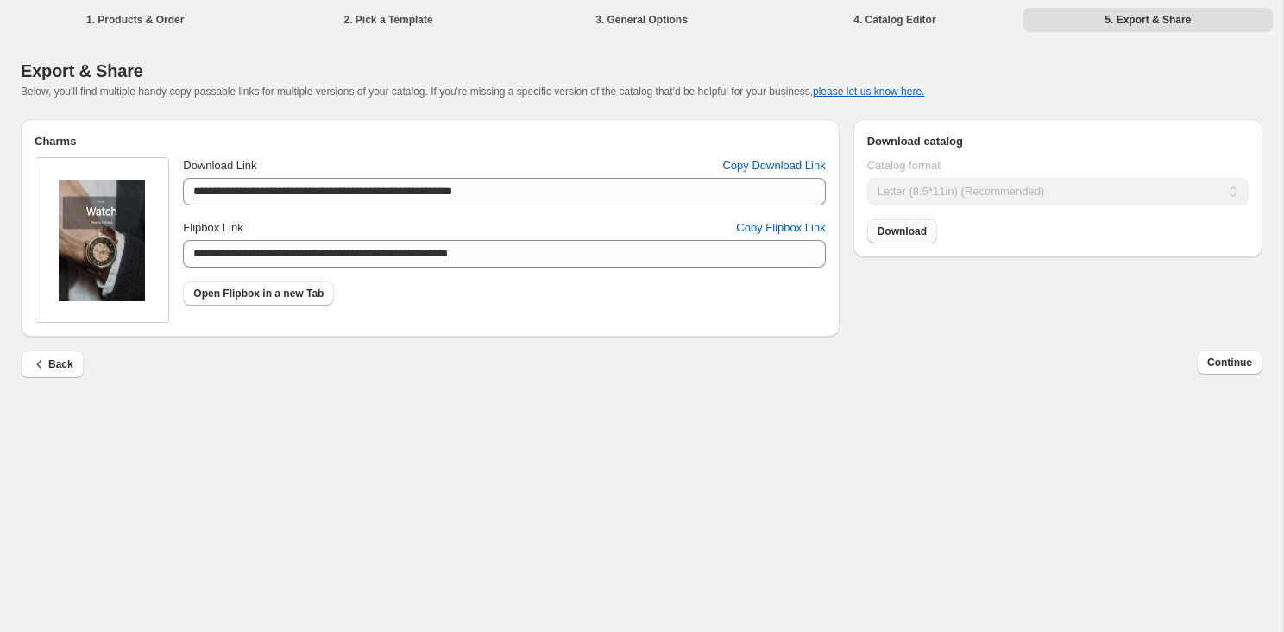
click at [905, 229] on span "Download" at bounding box center [902, 231] width 49 height 14
